Goal: Book appointment/travel/reservation

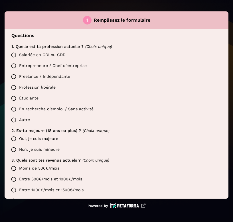
scroll to position [130, 0]
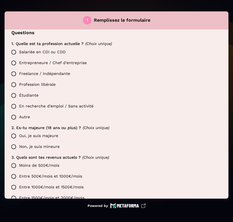
click at [49, 51] on label "Salariée en CDI ou CDD" at bounding box center [114, 52] width 213 height 11
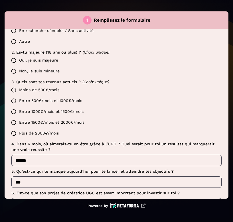
scroll to position [201, 0]
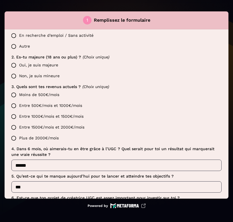
click at [48, 63] on label "Oui, je suis majeure" at bounding box center [114, 65] width 213 height 11
click at [48, 93] on label "Moins de 500€/mois" at bounding box center [114, 95] width 213 height 11
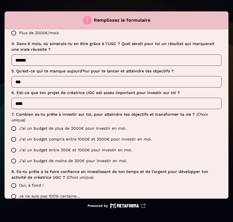
scroll to position [329, 0]
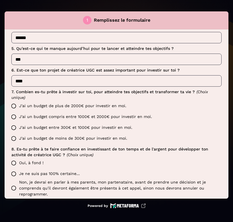
click at [48, 108] on label "J'ai un budget de plus de 2000€ pour investir en moi." at bounding box center [114, 106] width 213 height 11
click at [42, 161] on label "Oui, à fond !" at bounding box center [114, 163] width 213 height 11
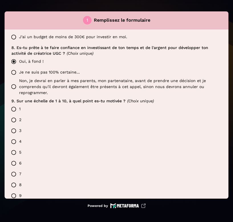
scroll to position [451, 0]
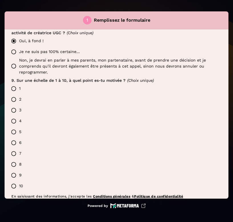
click at [40, 86] on label "1" at bounding box center [114, 88] width 213 height 11
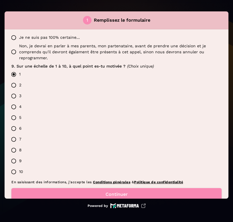
scroll to position [478, 0]
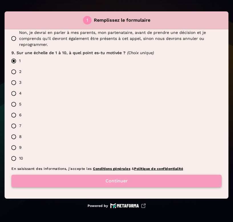
click at [115, 179] on button "Continuer" at bounding box center [116, 181] width 210 height 13
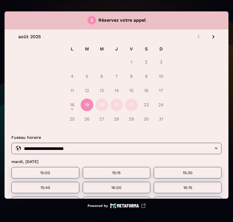
scroll to position [0, 0]
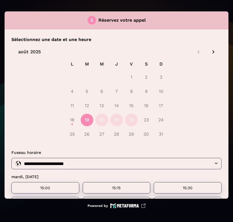
click at [210, 54] on icon "Next month" at bounding box center [213, 51] width 7 height 7
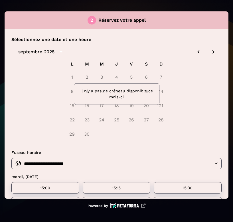
click at [210, 54] on icon "Next month" at bounding box center [213, 51] width 7 height 7
click at [195, 51] on icon "Previous month" at bounding box center [198, 51] width 7 height 7
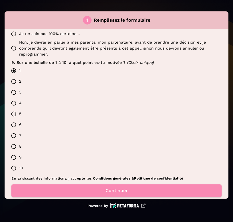
scroll to position [478, 0]
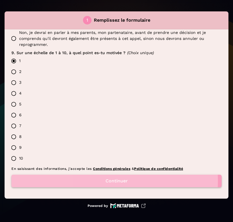
click at [85, 181] on button "Continuer" at bounding box center [116, 181] width 210 height 13
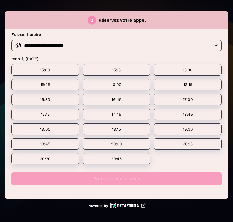
scroll to position [0, 0]
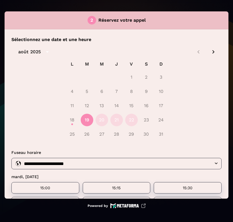
click at [210, 54] on icon "Next month" at bounding box center [213, 51] width 7 height 7
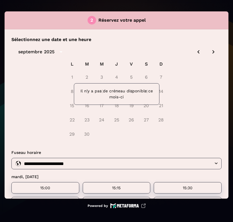
click at [195, 52] on icon "Previous month" at bounding box center [198, 51] width 7 height 7
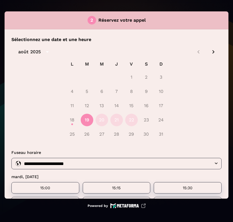
click at [210, 50] on icon "Next month" at bounding box center [213, 51] width 7 height 7
